Goal: Task Accomplishment & Management: Use online tool/utility

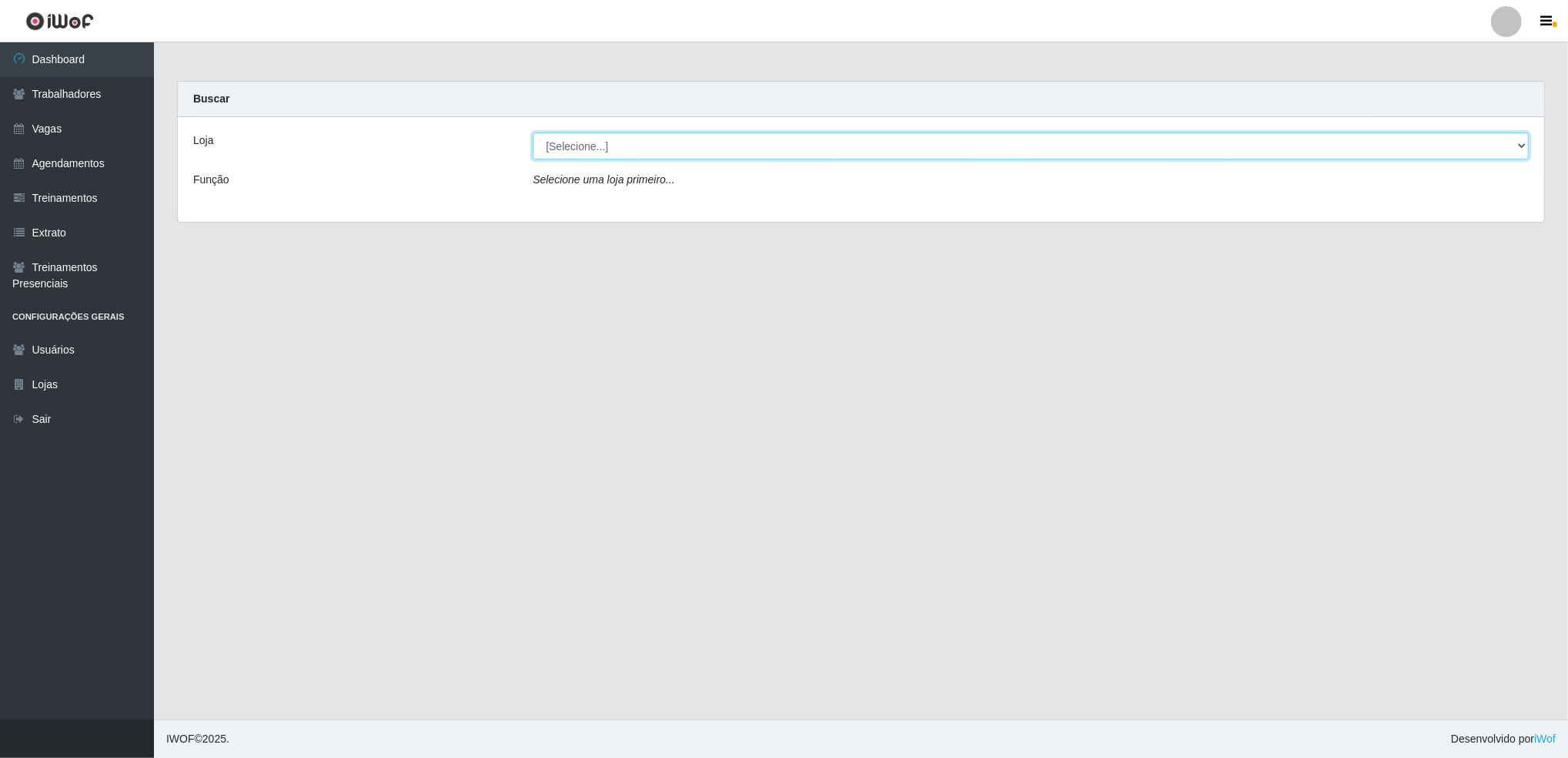
click at [629, 149] on select "[Selecione...] Jaguaribe Grill Restaurante" at bounding box center [1031, 146] width 996 height 27
select select "311"
click at [533, 133] on select "[Selecione...] Jaguaribe Grill Restaurante" at bounding box center [1031, 146] width 996 height 27
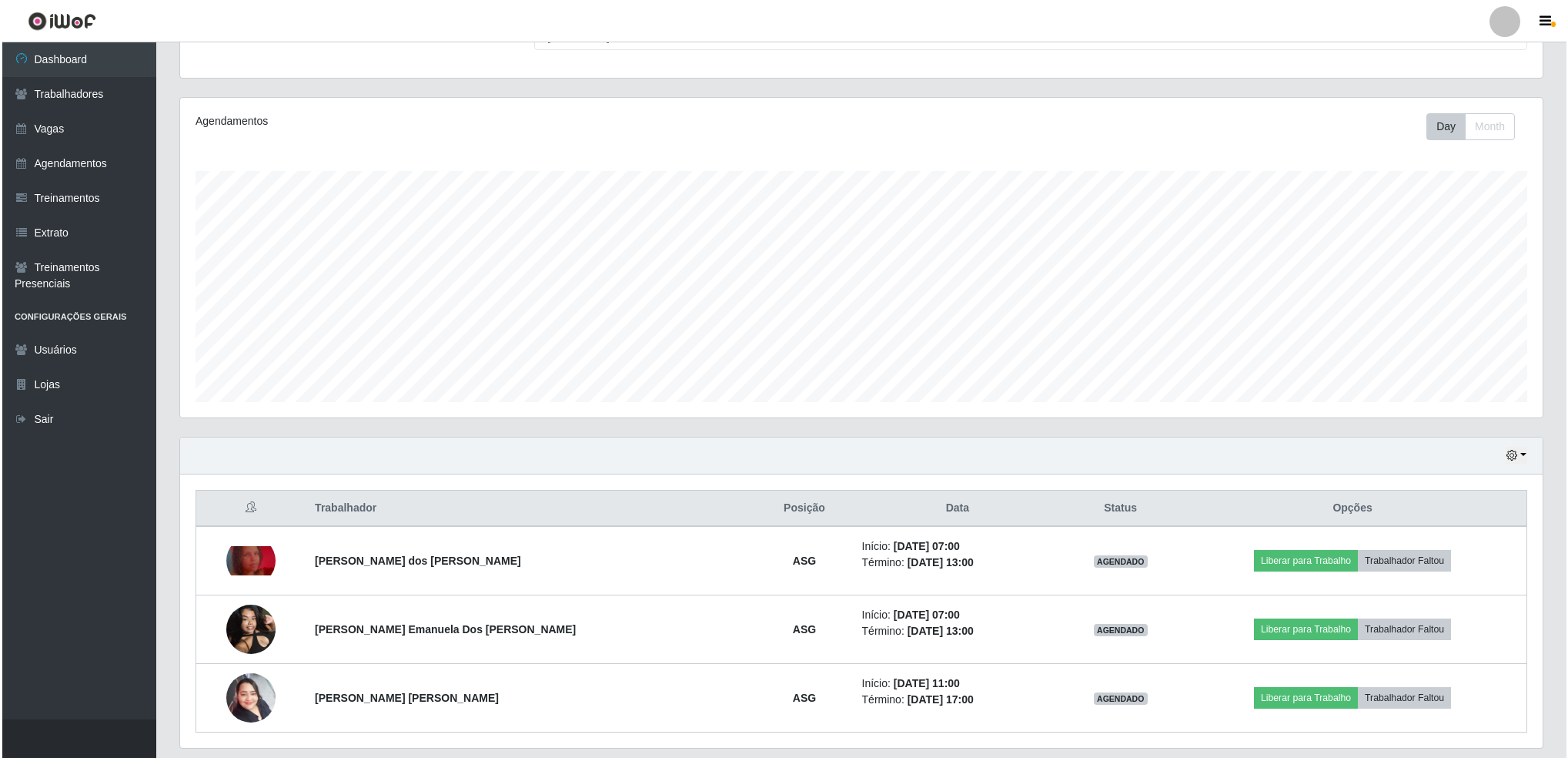
scroll to position [157, 0]
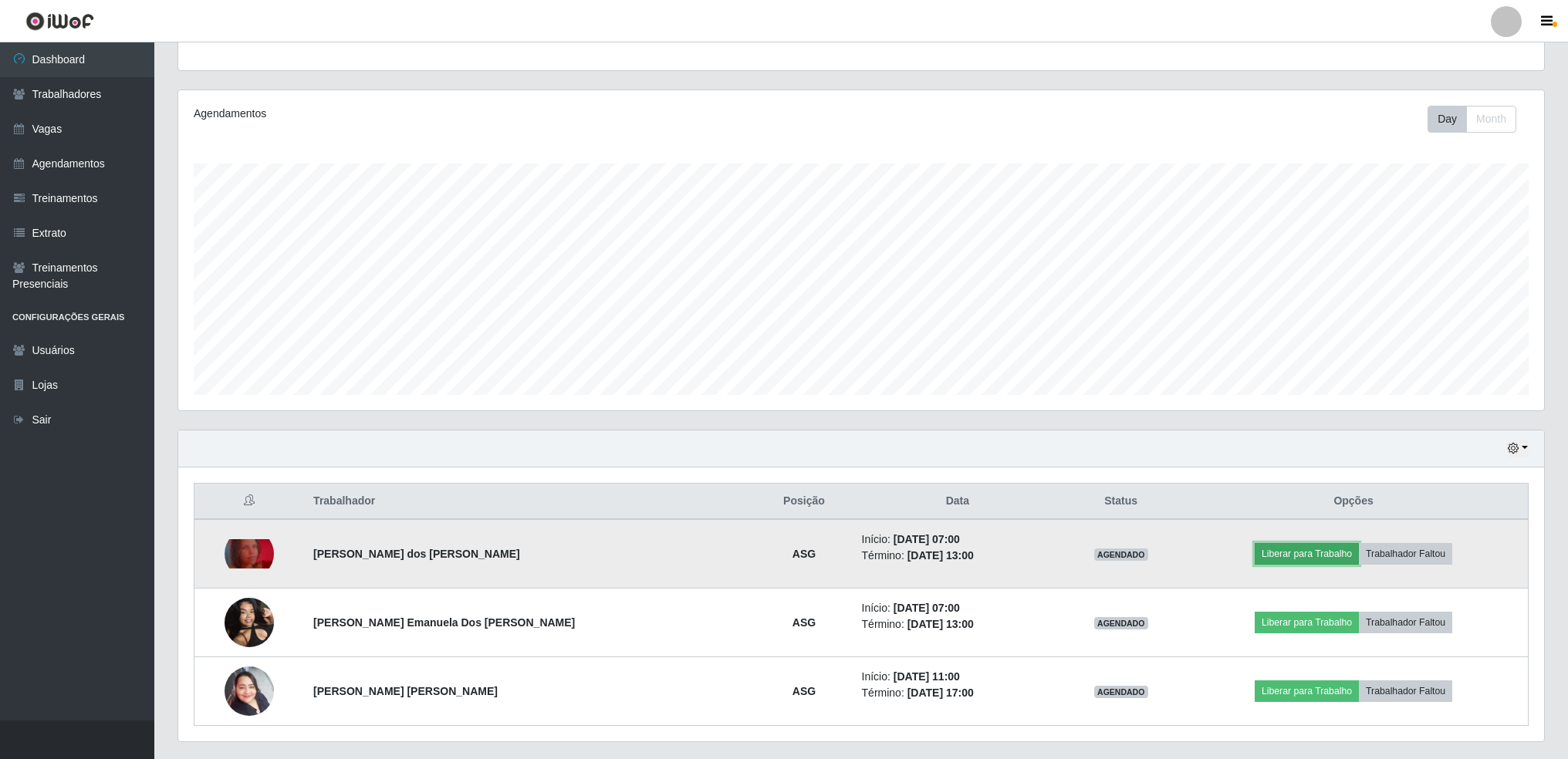
click at [1303, 555] on button "Liberar para Trabalho" at bounding box center [1307, 554] width 104 height 22
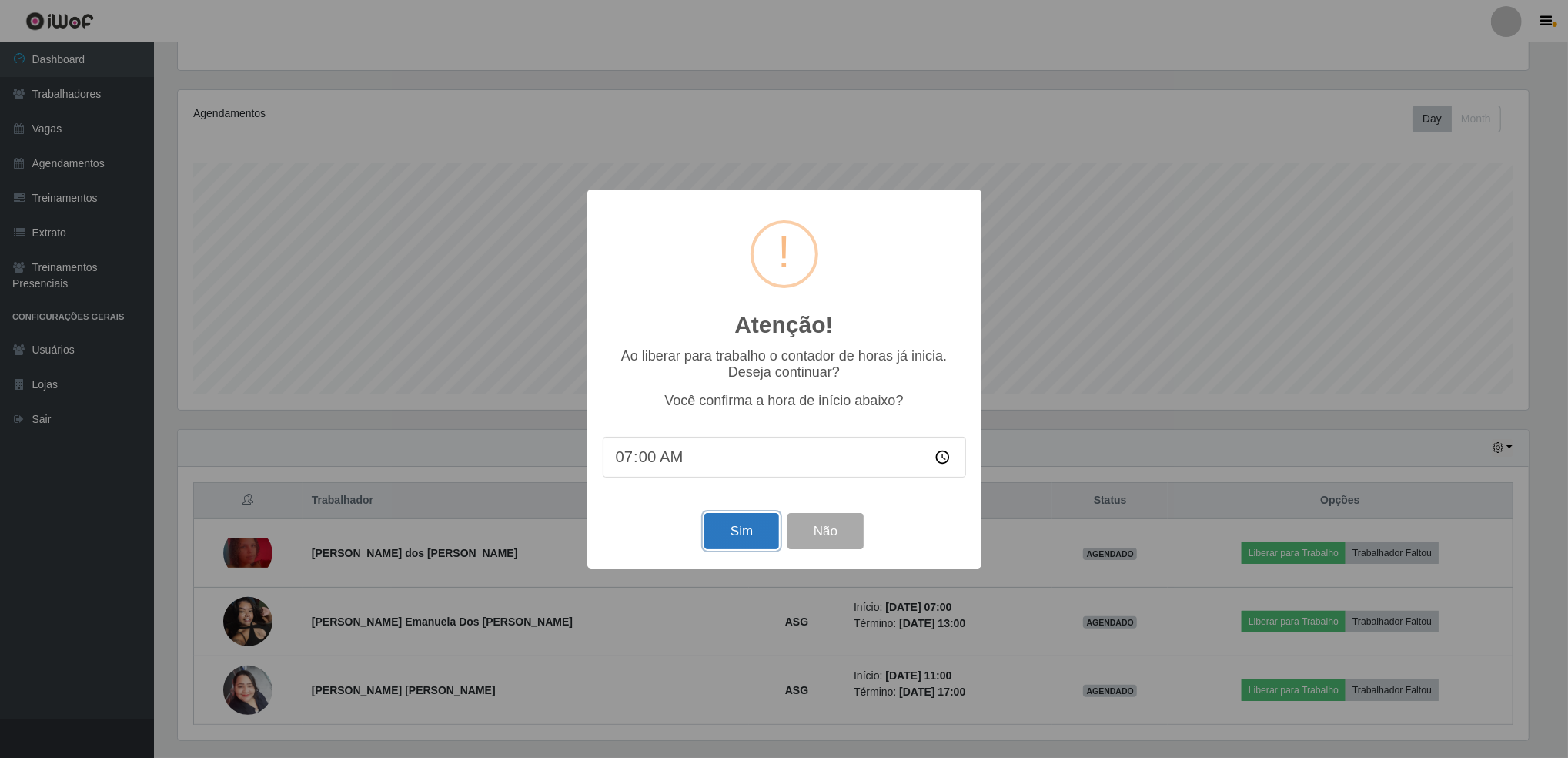
click at [735, 534] on button "Sim" at bounding box center [741, 531] width 75 height 36
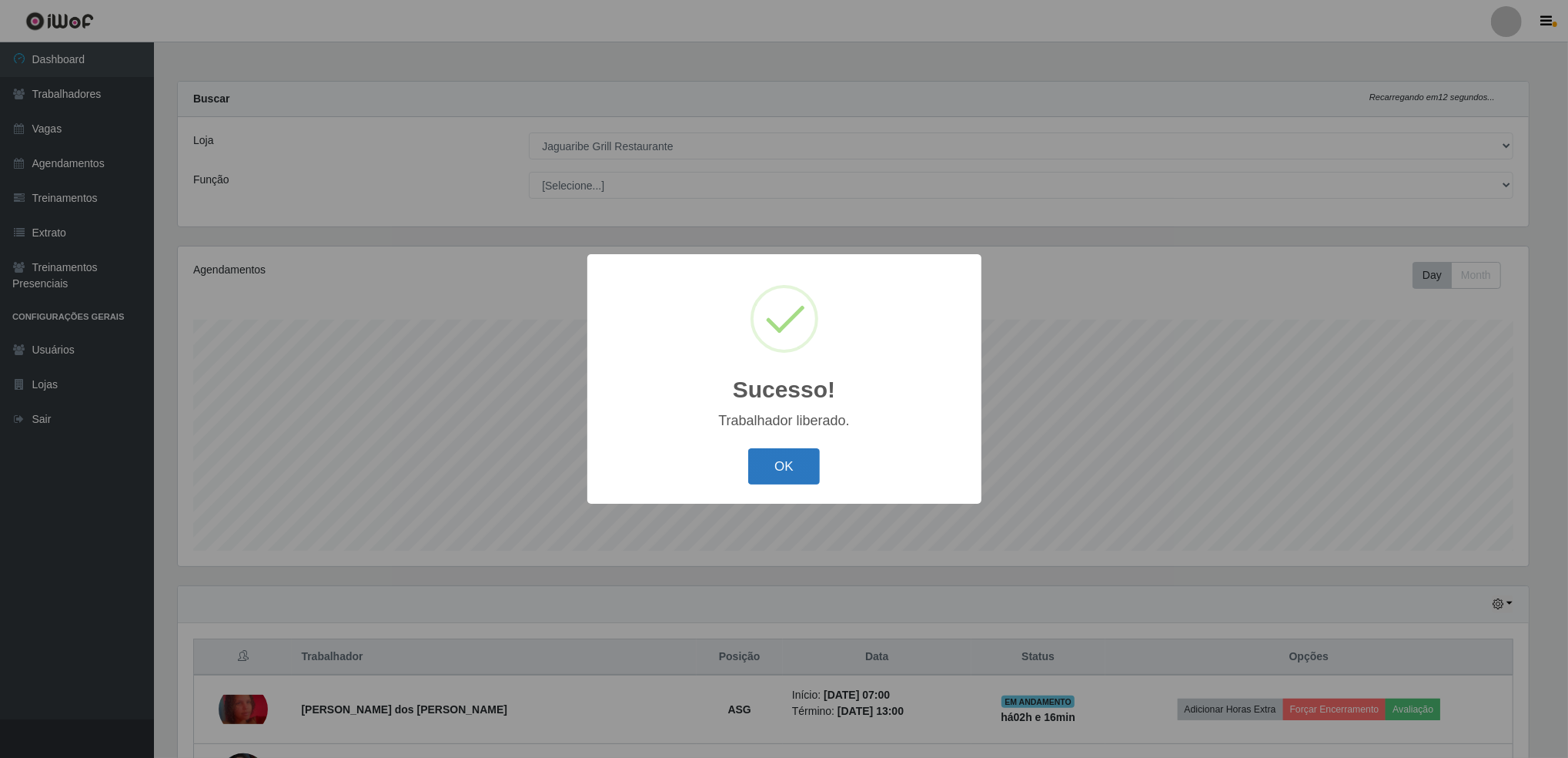
click at [784, 455] on button "OK" at bounding box center [784, 466] width 71 height 36
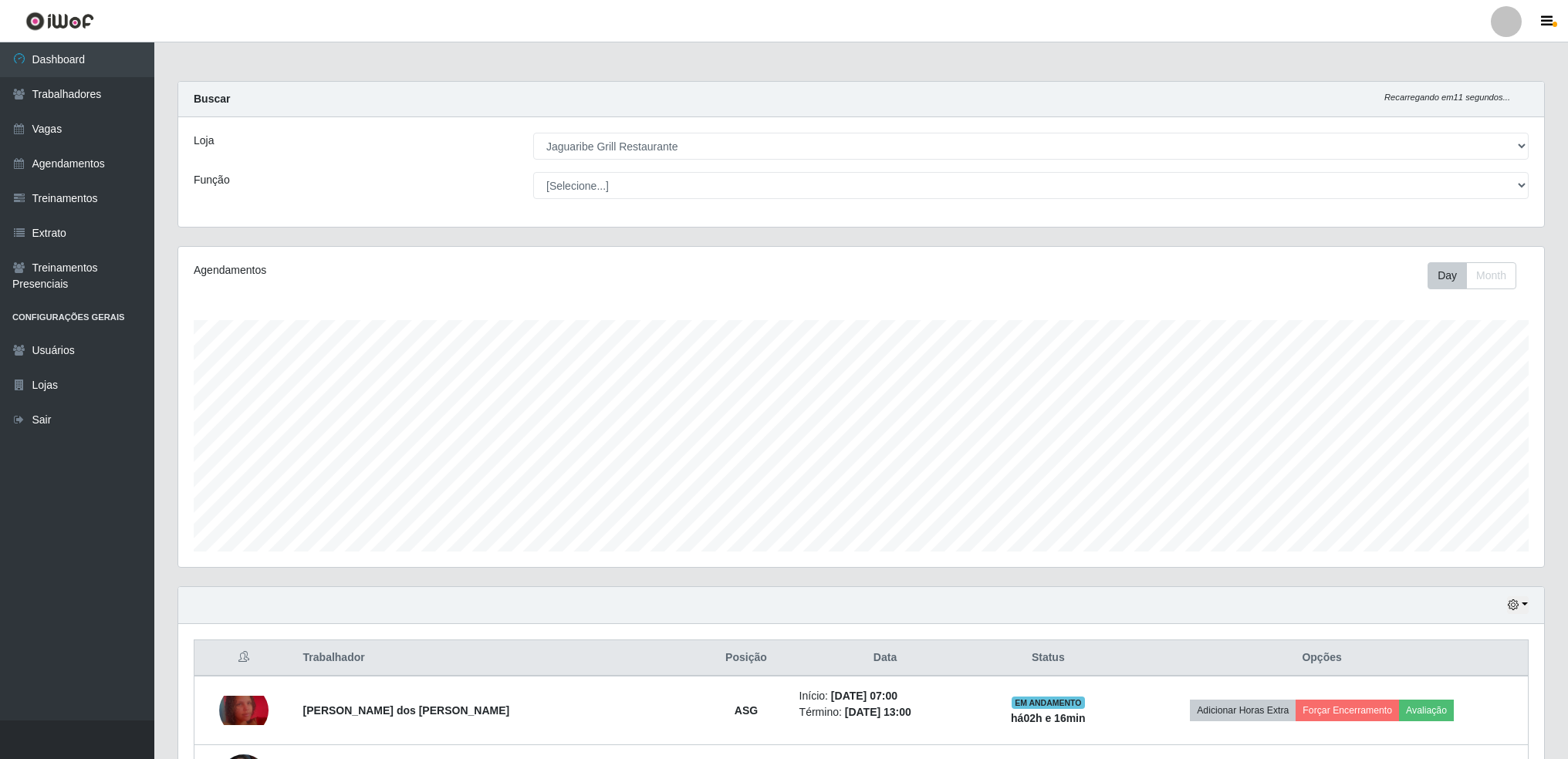
scroll to position [196, 0]
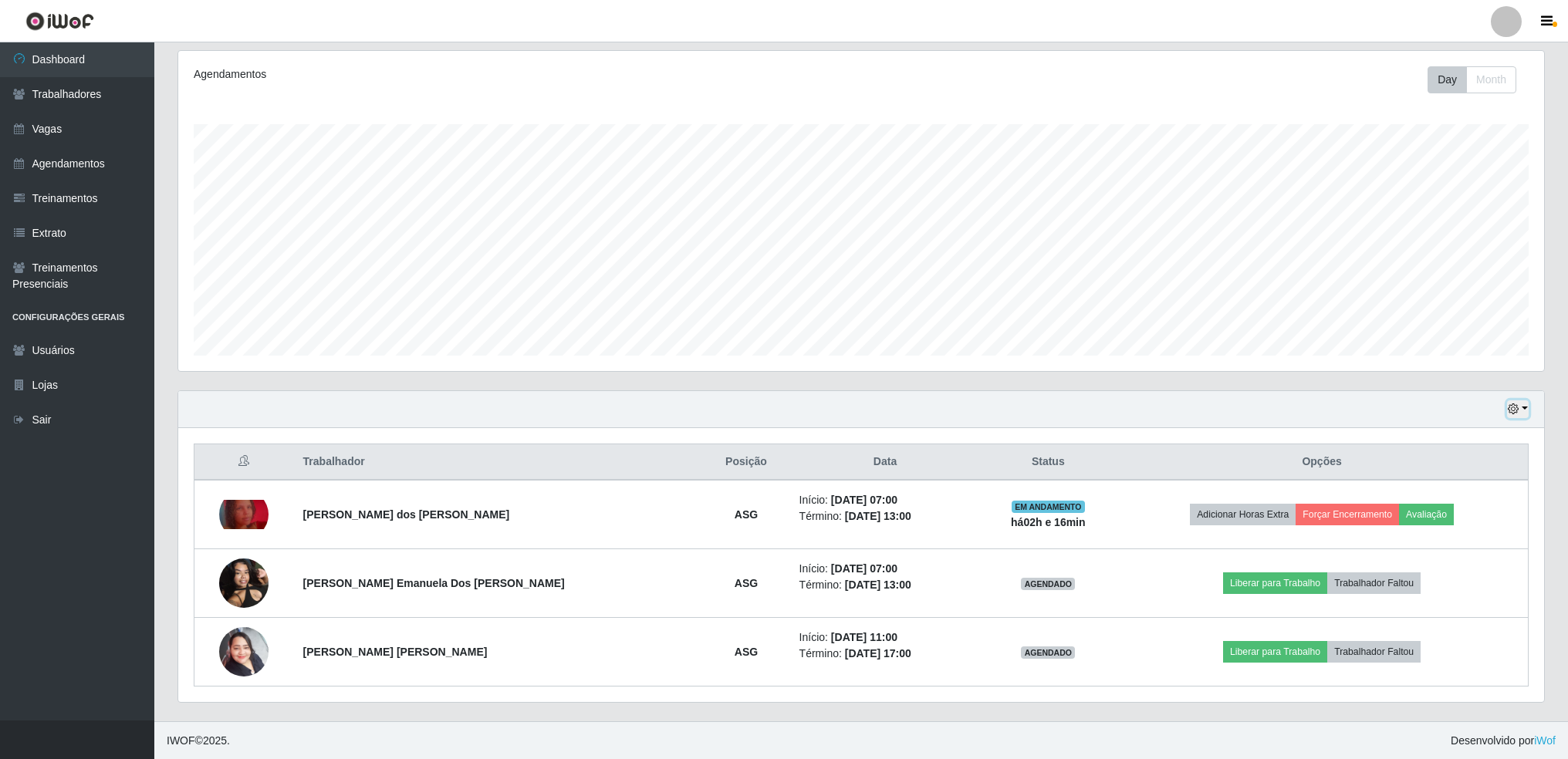
click at [1516, 411] on icon "button" at bounding box center [1513, 409] width 11 height 11
click at [1455, 570] on button "Não encerrados" at bounding box center [1464, 566] width 122 height 32
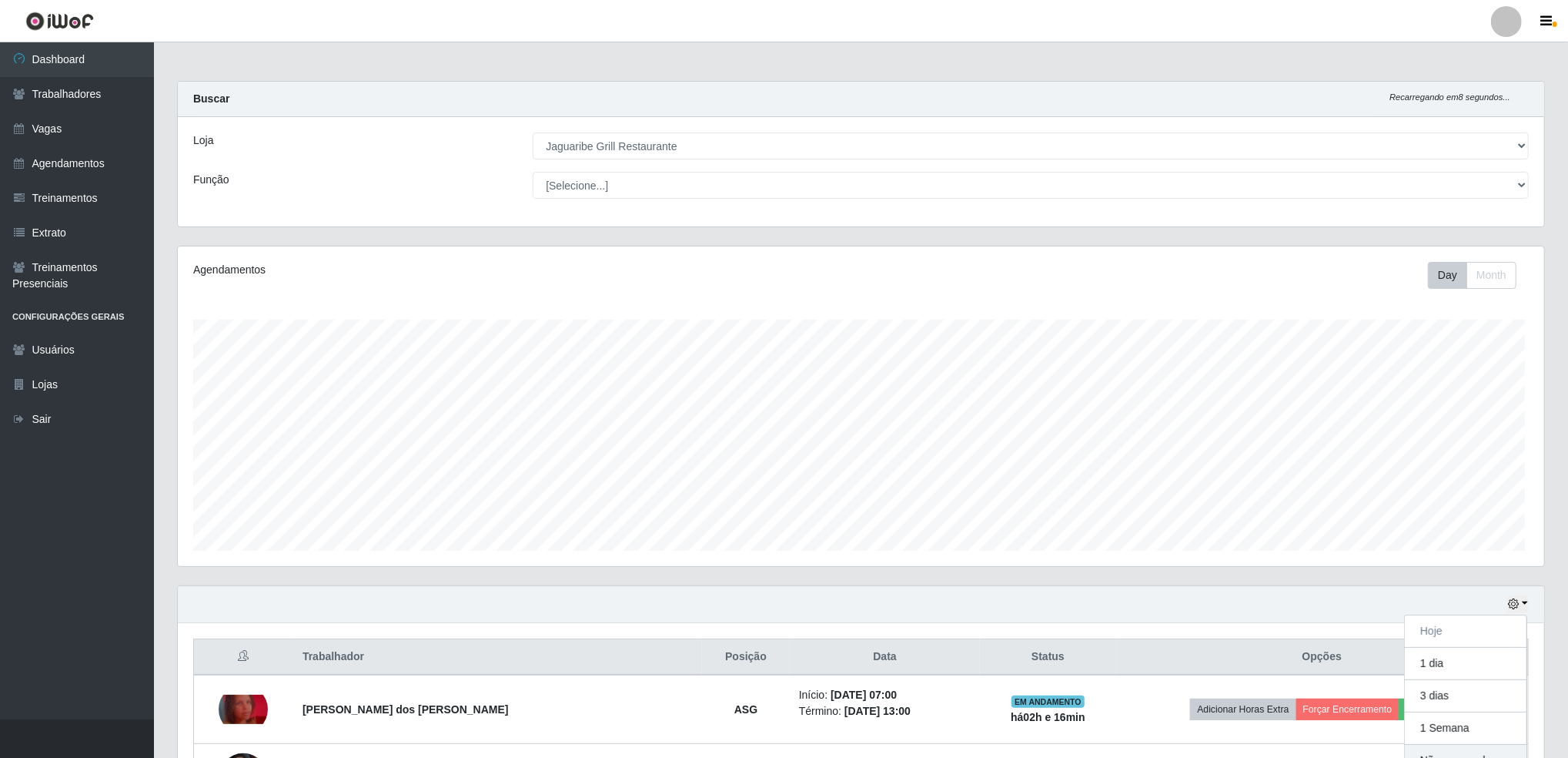
scroll to position [319, 1367]
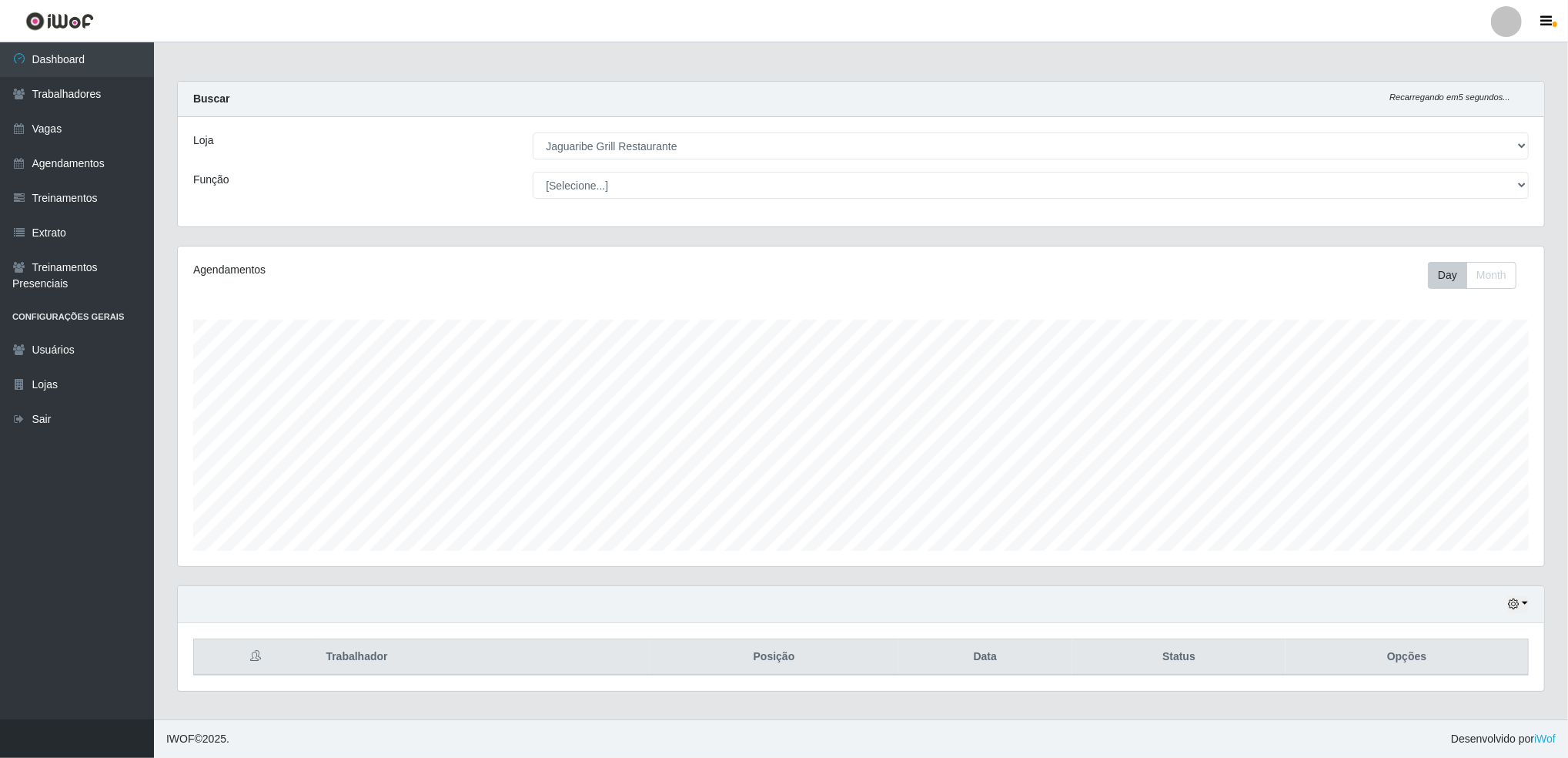
drag, startPoint x: 1506, startPoint y: 614, endPoint x: 1522, endPoint y: 606, distance: 17.9
click at [1522, 606] on div "Hoje 1 dia 3 dias 1 Semana Não encerrados" at bounding box center [861, 604] width 1367 height 37
click at [1522, 606] on button "button" at bounding box center [1518, 604] width 22 height 18
click at [1467, 445] on button "Hoje" at bounding box center [1466, 450] width 121 height 33
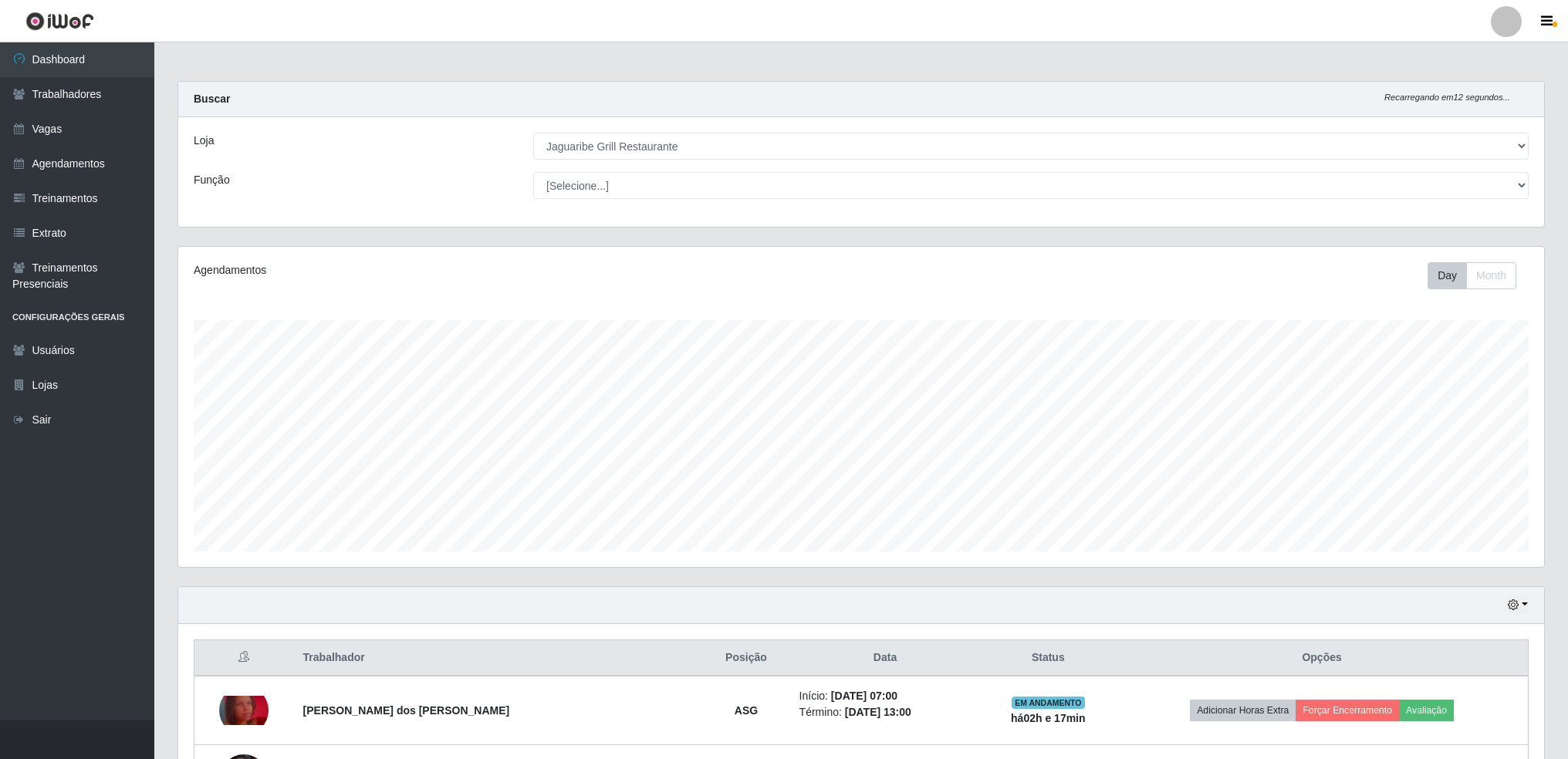
scroll to position [196, 0]
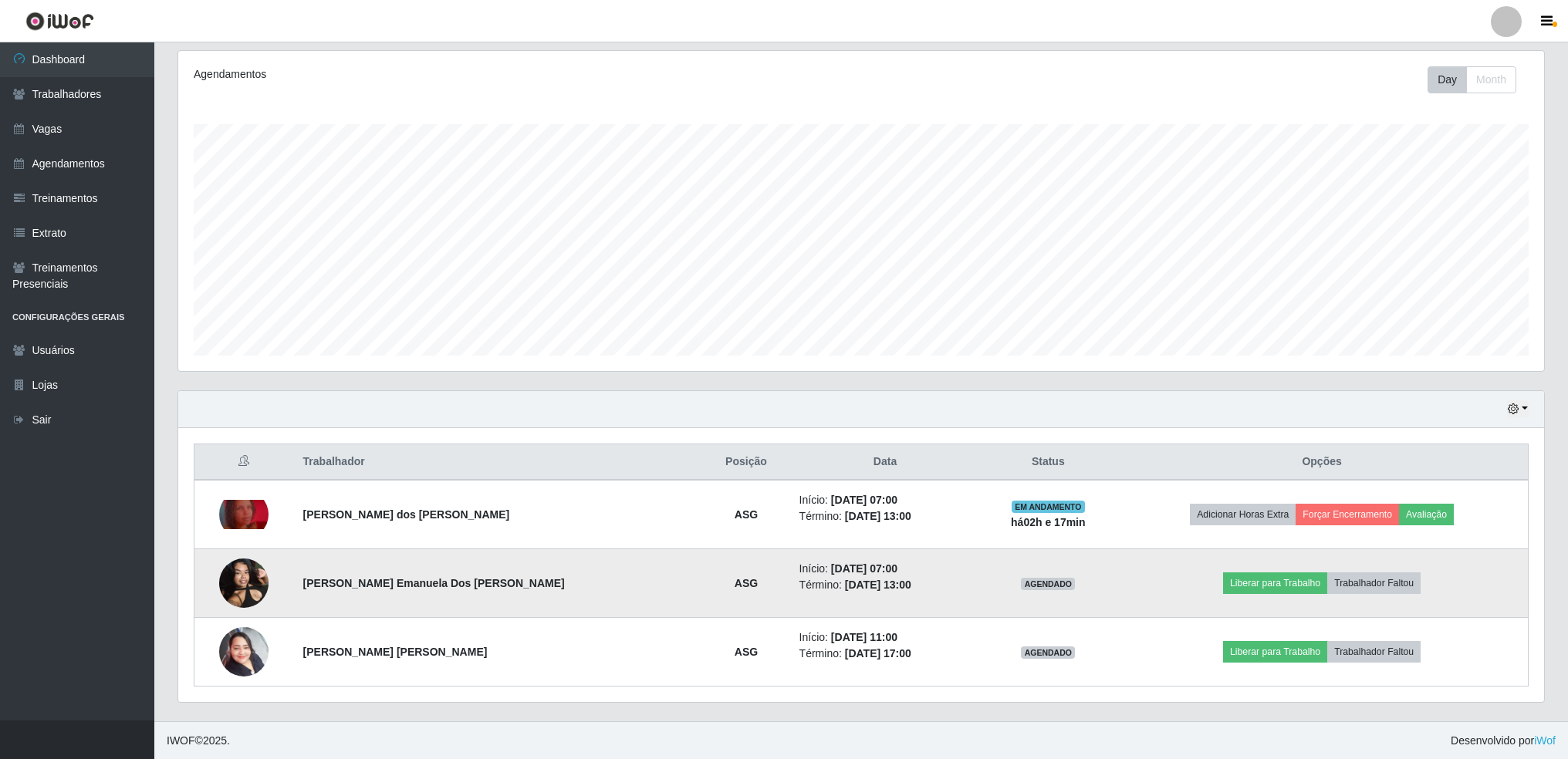
click at [250, 578] on img at bounding box center [243, 583] width 49 height 66
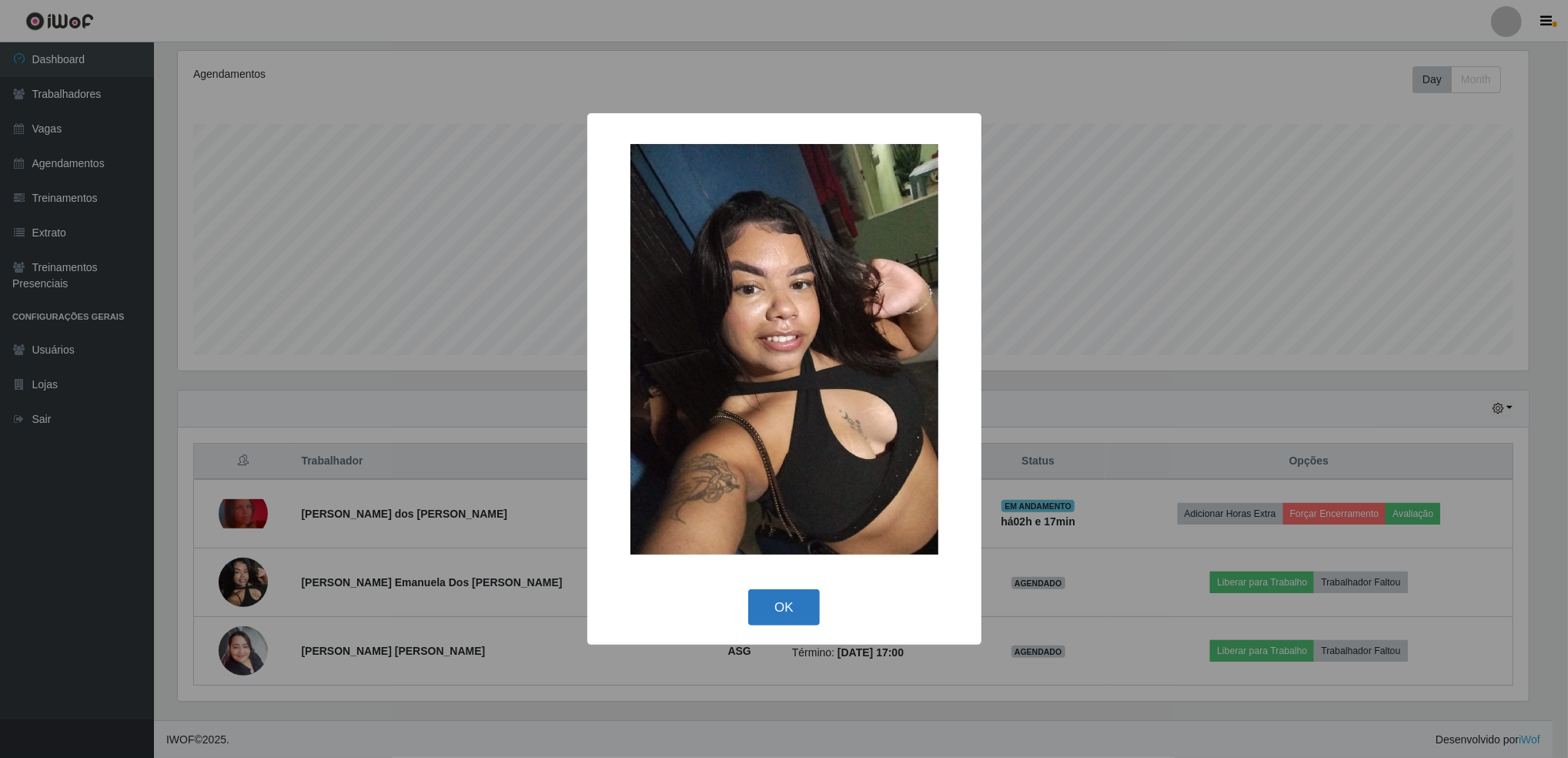
click at [758, 606] on button "OK" at bounding box center [784, 607] width 71 height 36
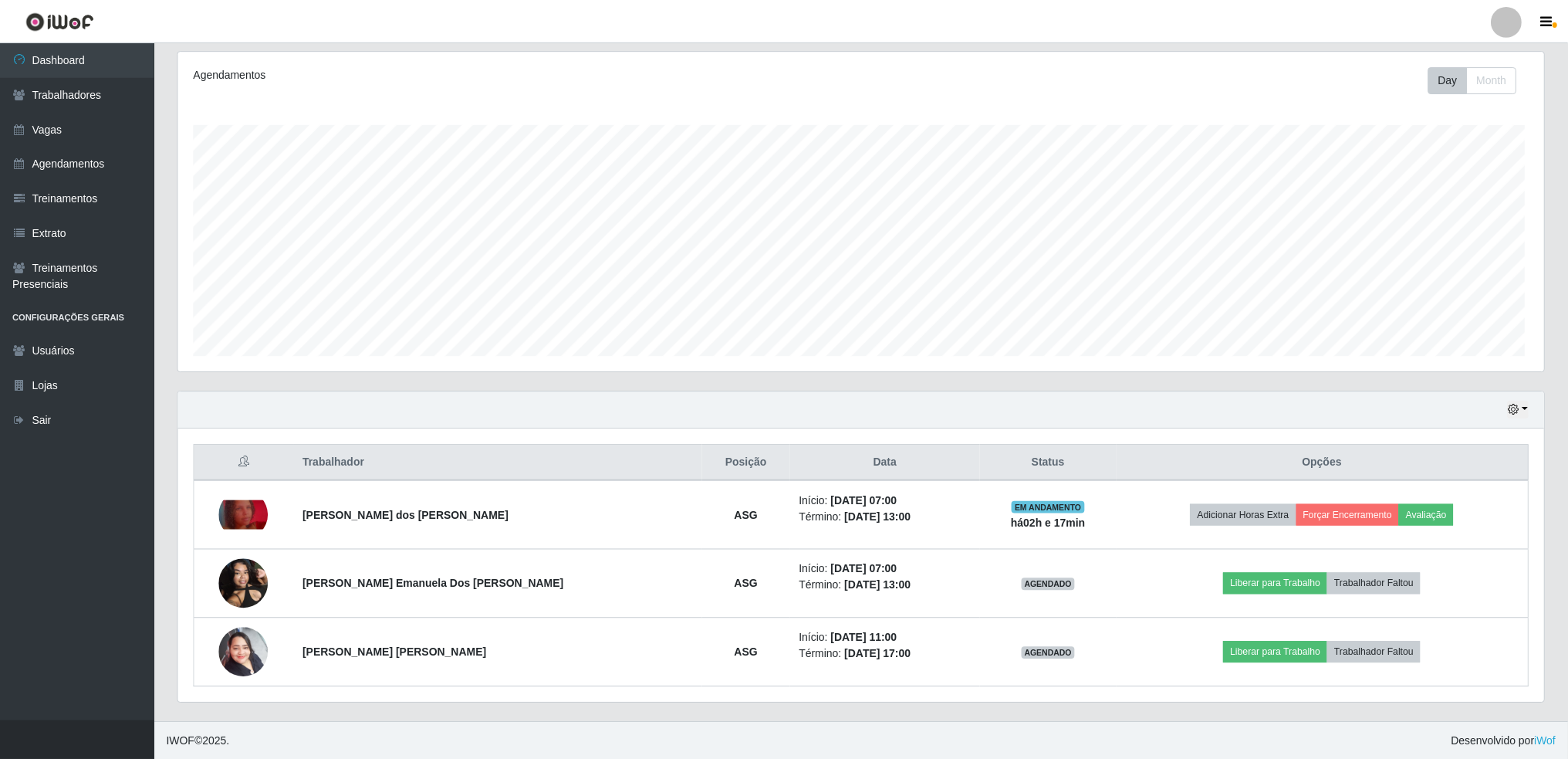
scroll to position [319, 1366]
